Goal: Answer question/provide support

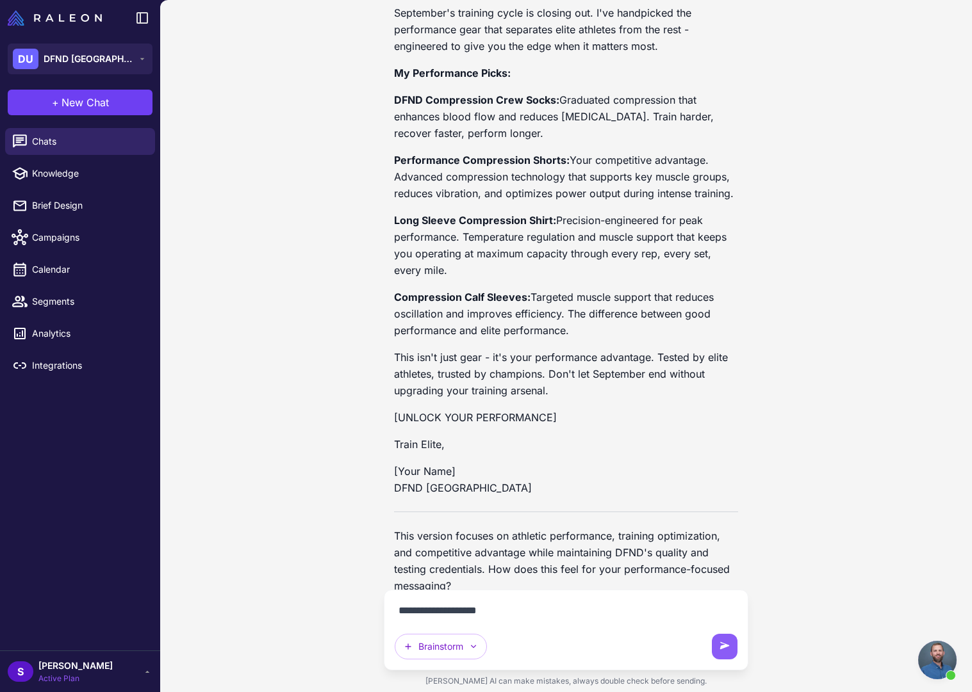
scroll to position [1879, 0]
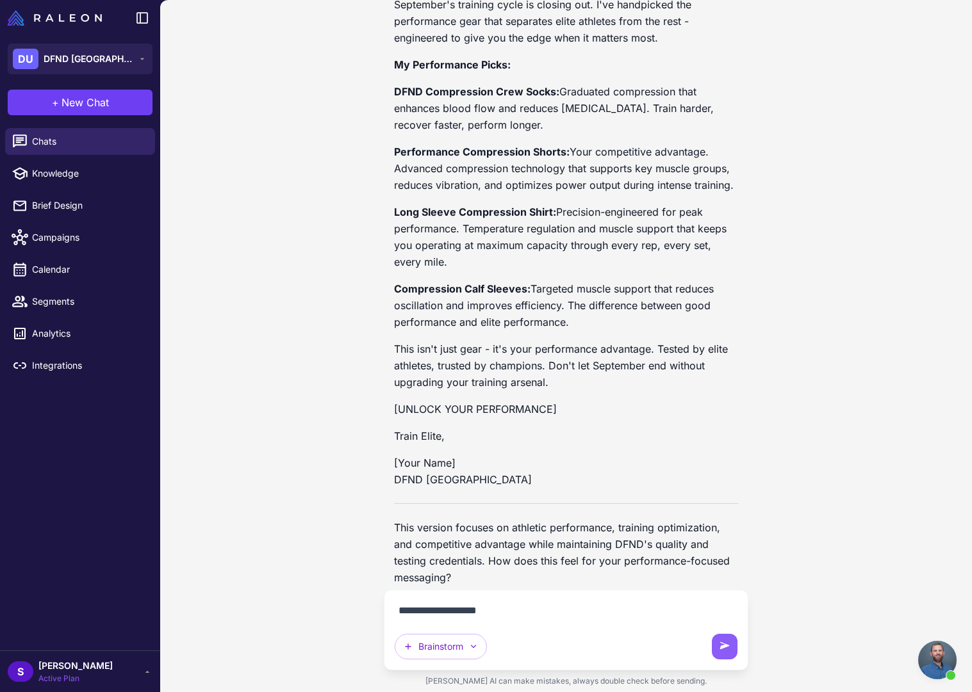
click at [510, 615] on textarea "**********" at bounding box center [566, 611] width 343 height 20
type textarea "**********"
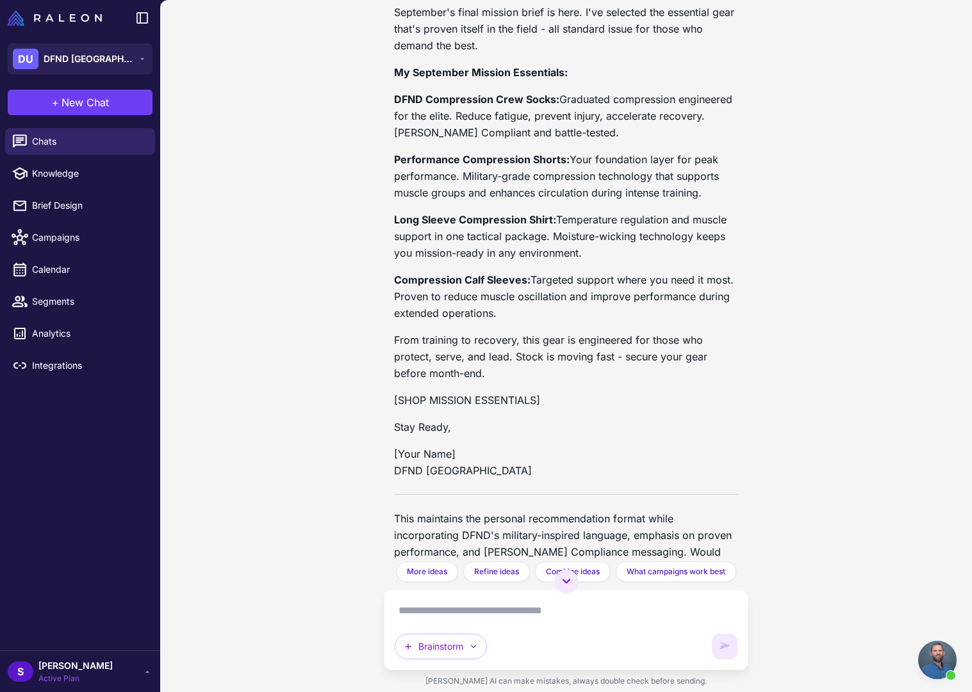
scroll to position [994, 0]
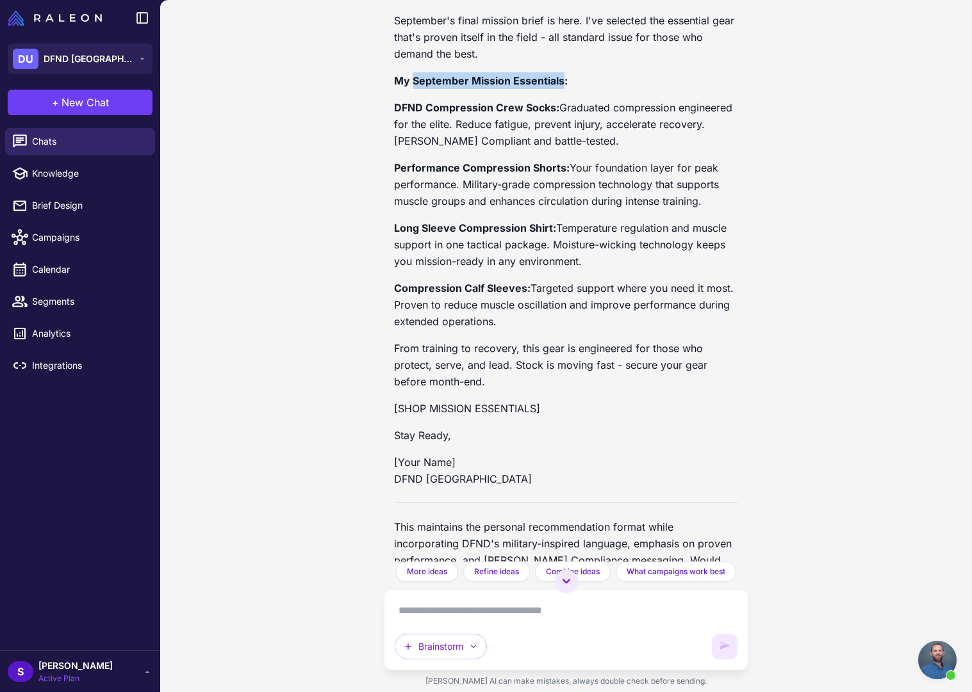
drag, startPoint x: 420, startPoint y: 79, endPoint x: 560, endPoint y: 77, distance: 140.3
click at [560, 77] on strong "My September Mission Essentials:" at bounding box center [481, 80] width 174 height 13
copy strong "September Mission Essentials"
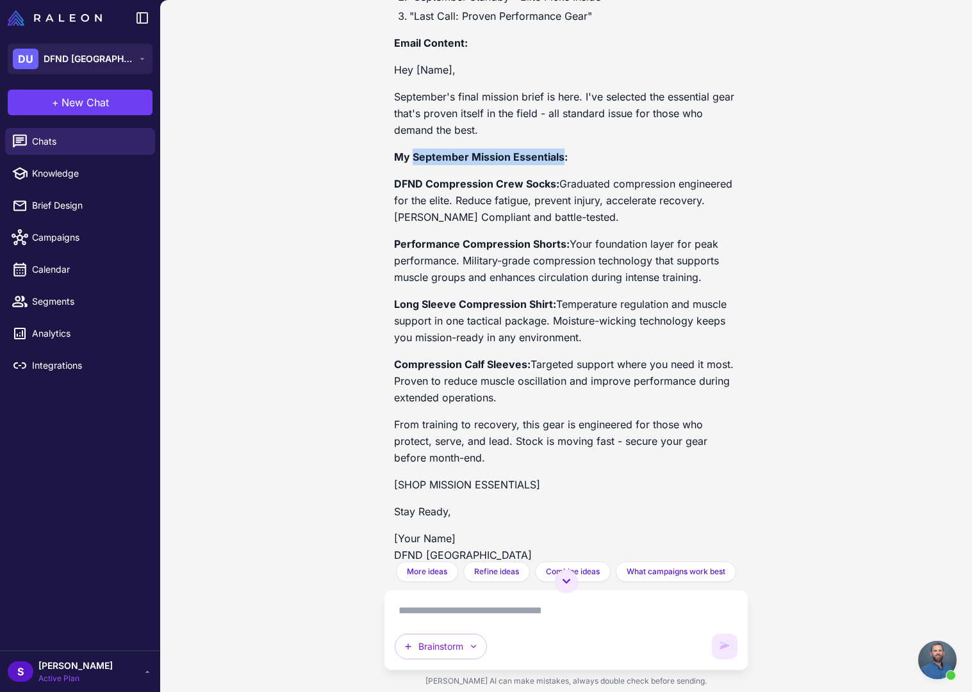
scroll to position [859, 0]
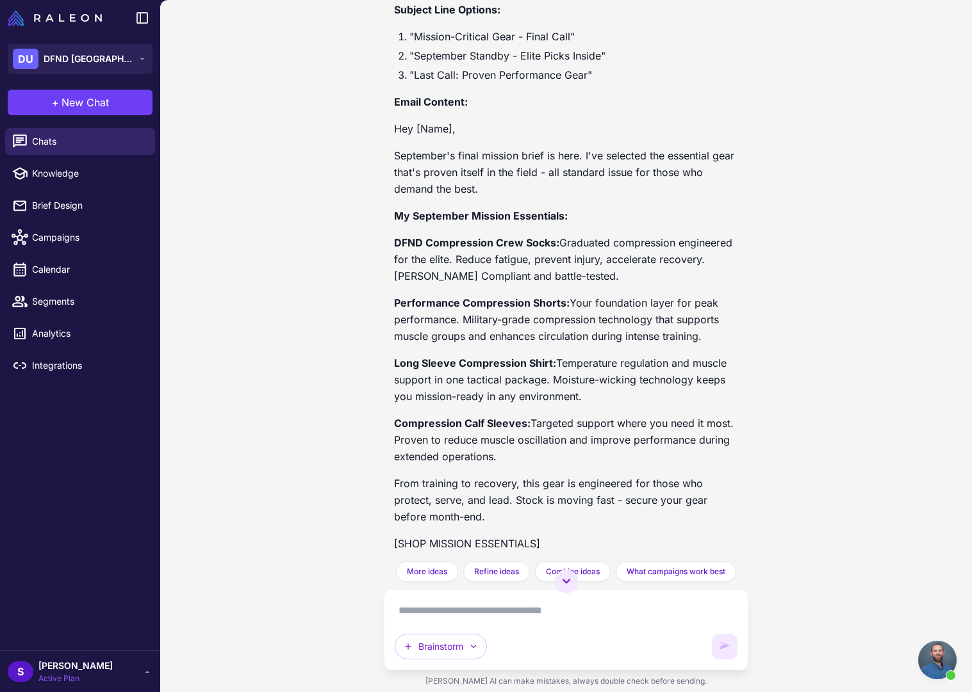
click at [475, 250] on p "DFND Compression Crew Socks: Graduated compression engineered for the elite. Re…" at bounding box center [566, 259] width 344 height 50
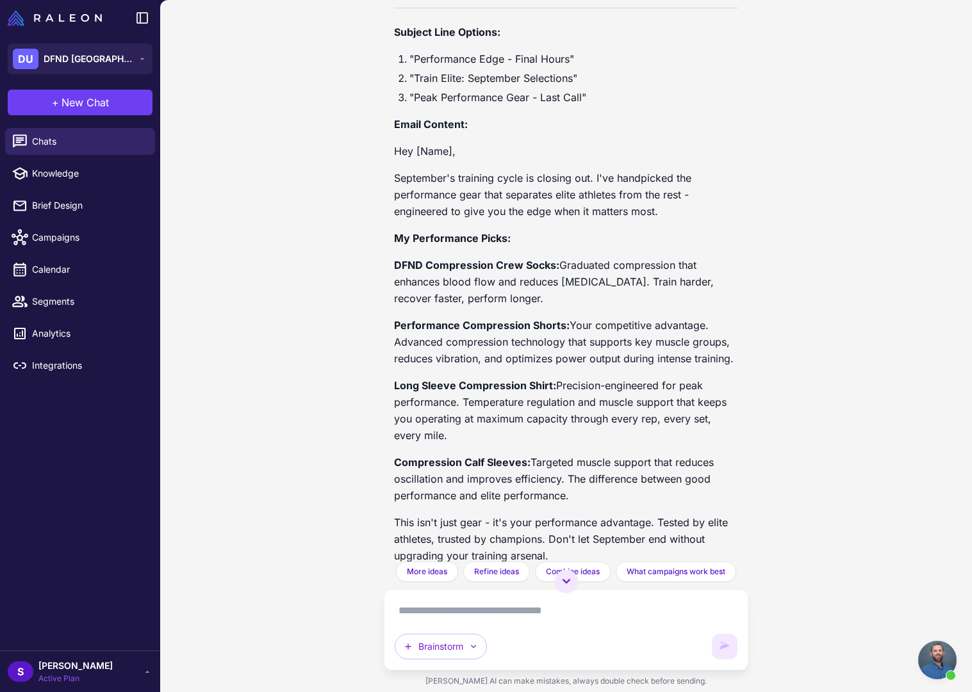
scroll to position [1705, 0]
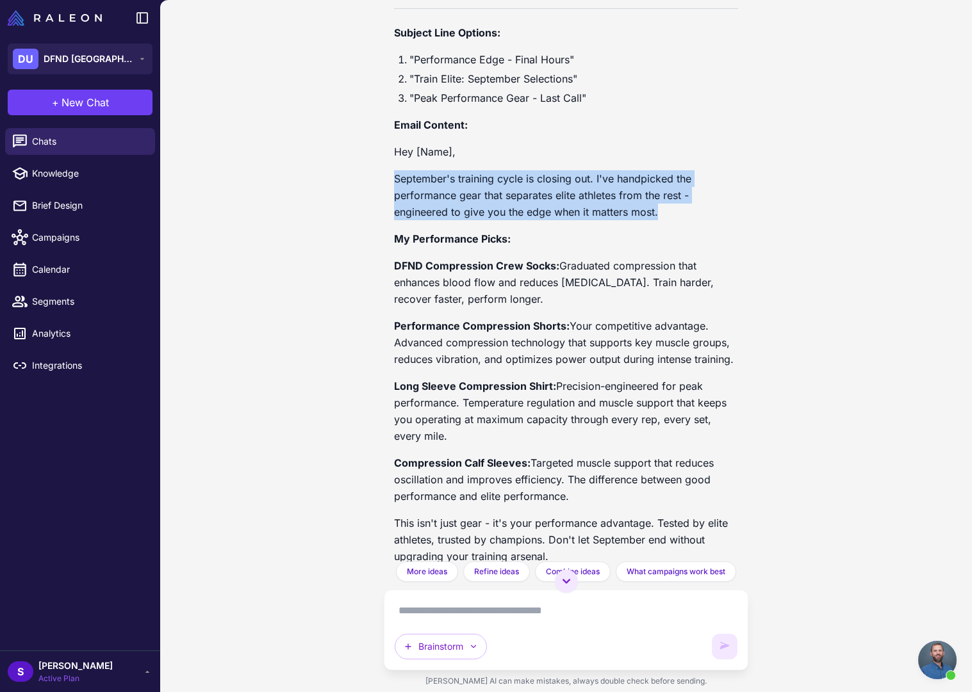
drag, startPoint x: 395, startPoint y: 163, endPoint x: 680, endPoint y: 194, distance: 286.8
click at [680, 194] on p "September's training cycle is closing out. I've handpicked the performance gear…" at bounding box center [566, 195] width 344 height 50
copy p "September's training cycle is closing out. I've handpicked the performance gear…"
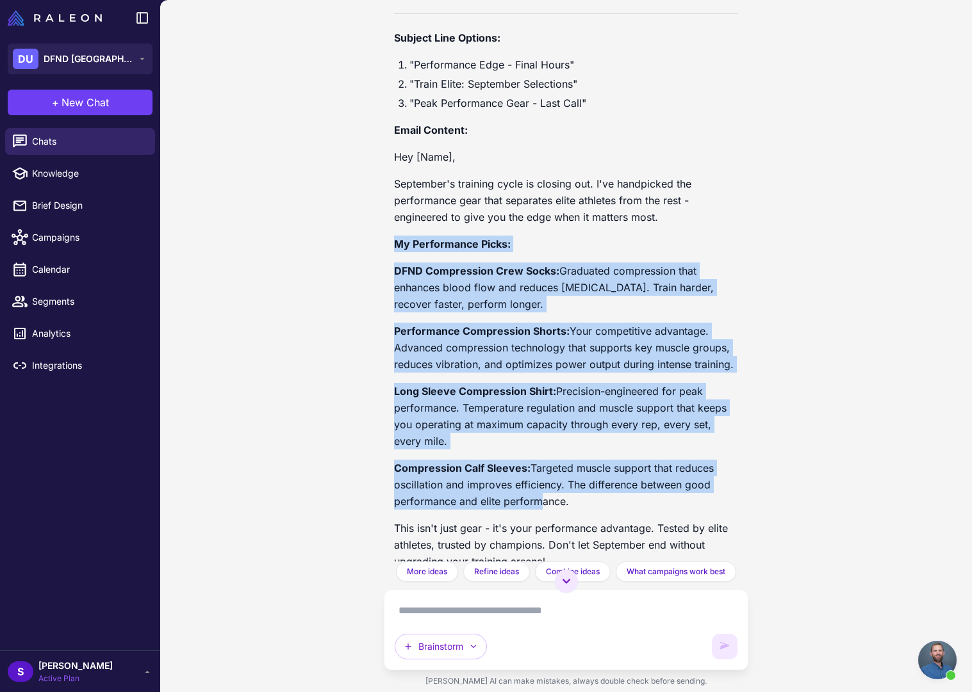
drag, startPoint x: 395, startPoint y: 222, endPoint x: 534, endPoint y: 487, distance: 299.7
click at [537, 486] on div "Absolutely! Here's a performance-focused version that emphasizes athletic achie…" at bounding box center [566, 370] width 344 height 811
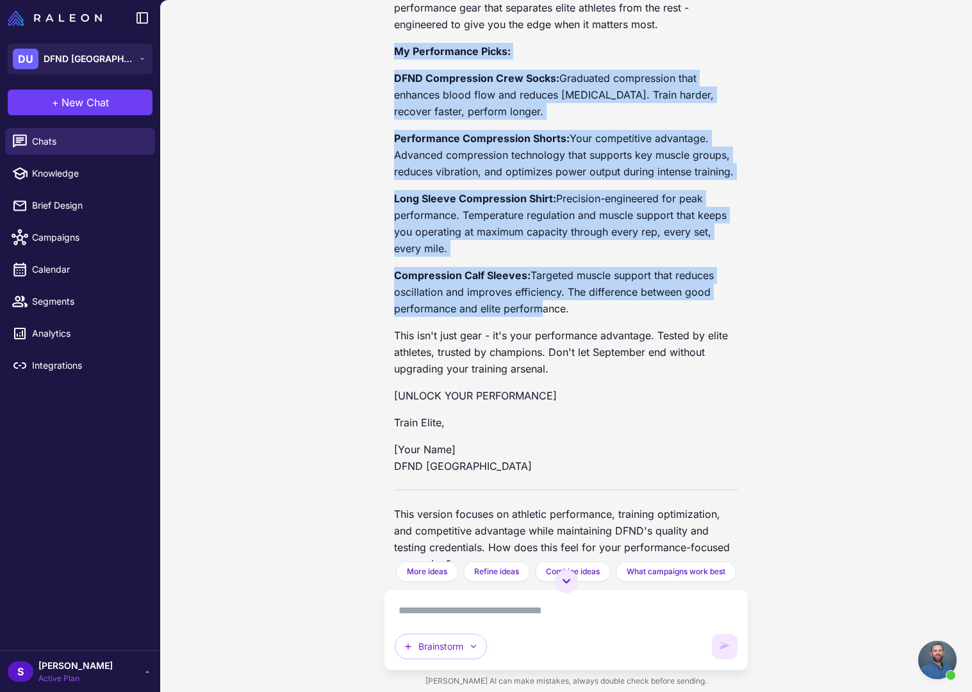
scroll to position [1933, 0]
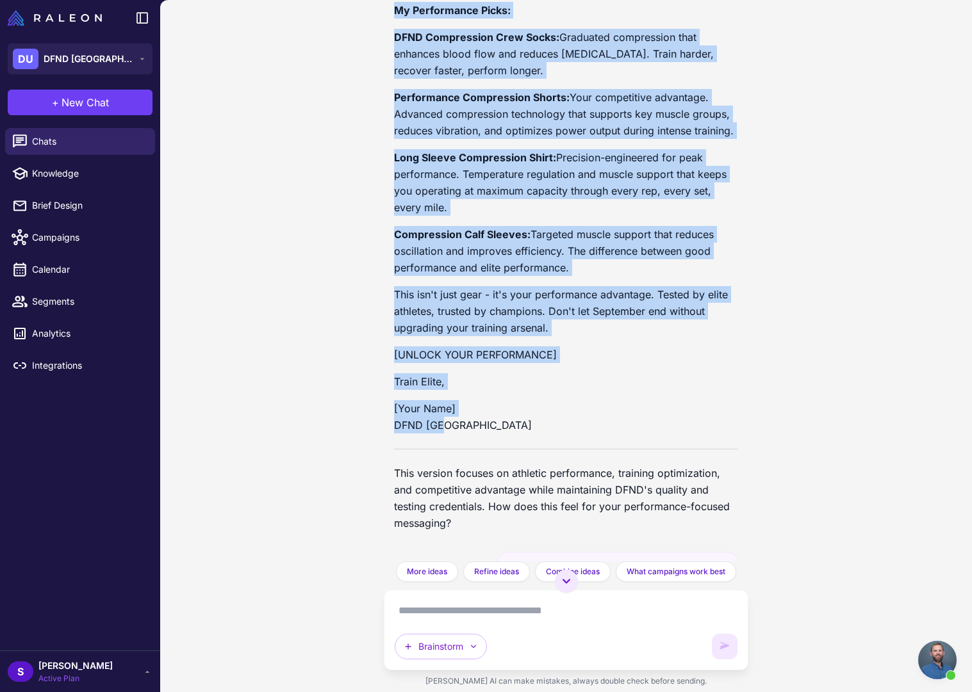
click at [459, 409] on p "[Your Name] [GEOGRAPHIC_DATA] [GEOGRAPHIC_DATA]" at bounding box center [566, 416] width 344 height 33
copy div "My Performance Picks: DFND Compression Crew Socks: Graduated compression that e…"
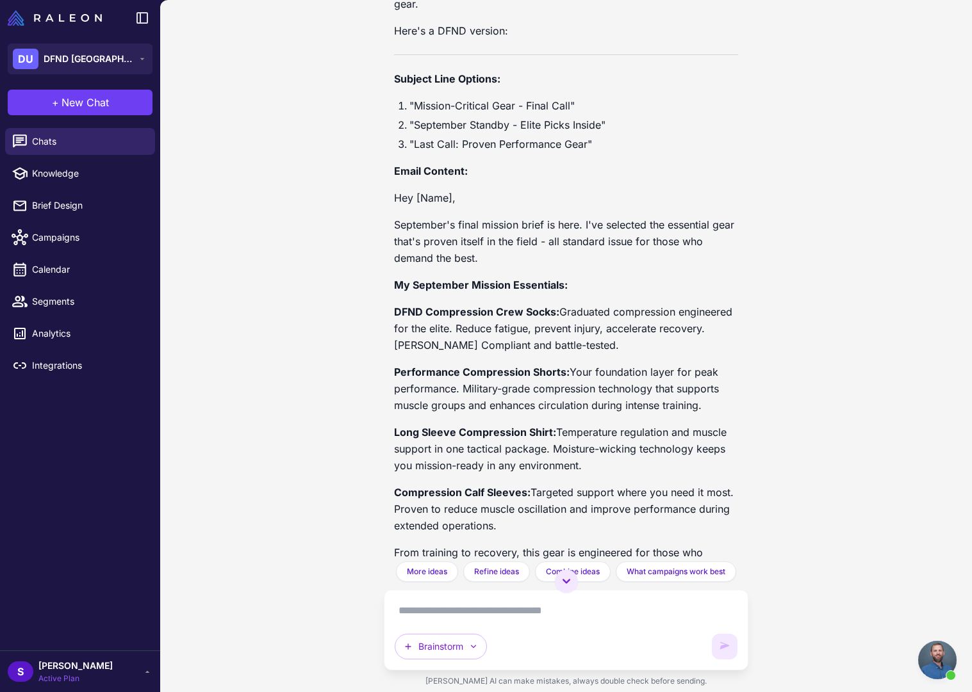
scroll to position [786, 0]
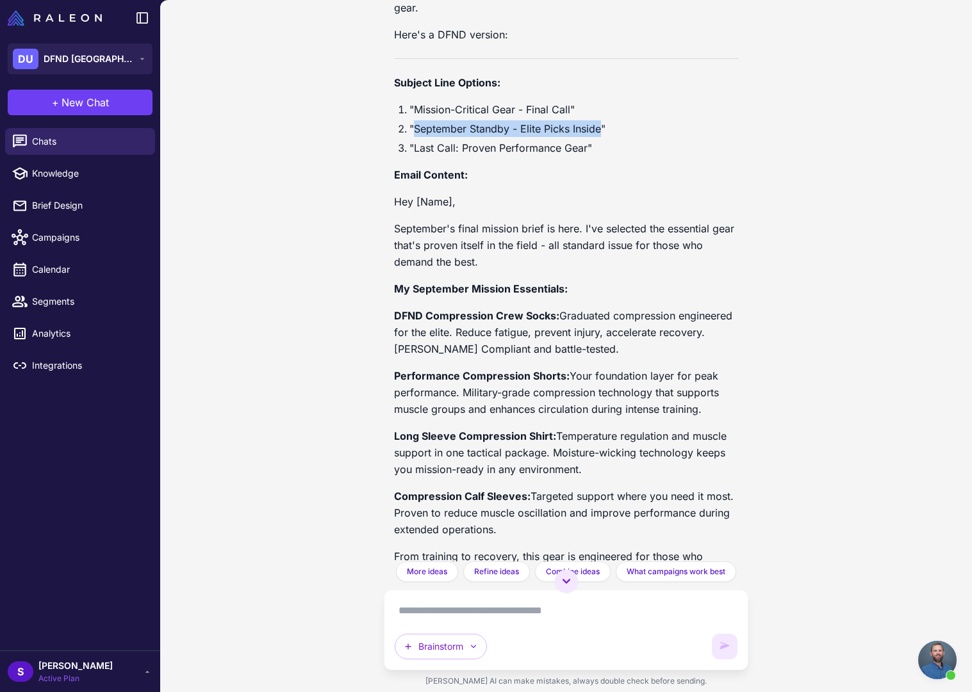
drag, startPoint x: 414, startPoint y: 127, endPoint x: 600, endPoint y: 127, distance: 185.8
click at [600, 127] on li ""September Standby - Elite Picks Inside"" at bounding box center [573, 128] width 329 height 17
copy li "September Standby - Elite Picks Inside"
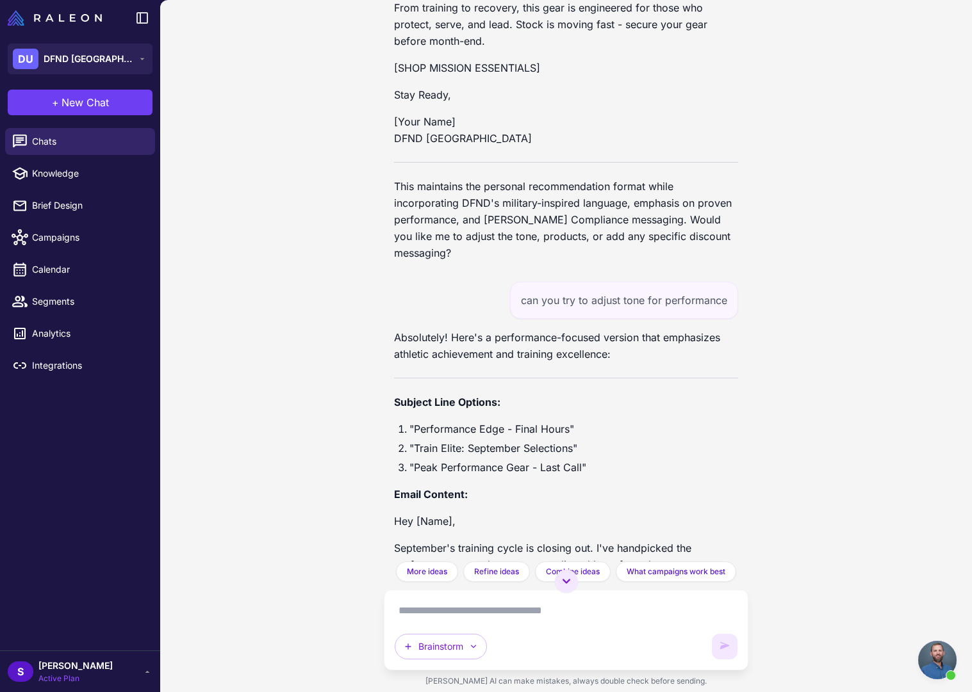
scroll to position [1336, 0]
drag, startPoint x: 505, startPoint y: 413, endPoint x: 414, endPoint y: 412, distance: 90.3
click at [415, 420] on li ""Performance Edge - Final Hours"" at bounding box center [573, 428] width 329 height 17
copy li "Performance Edge"
